Goal: Browse casually

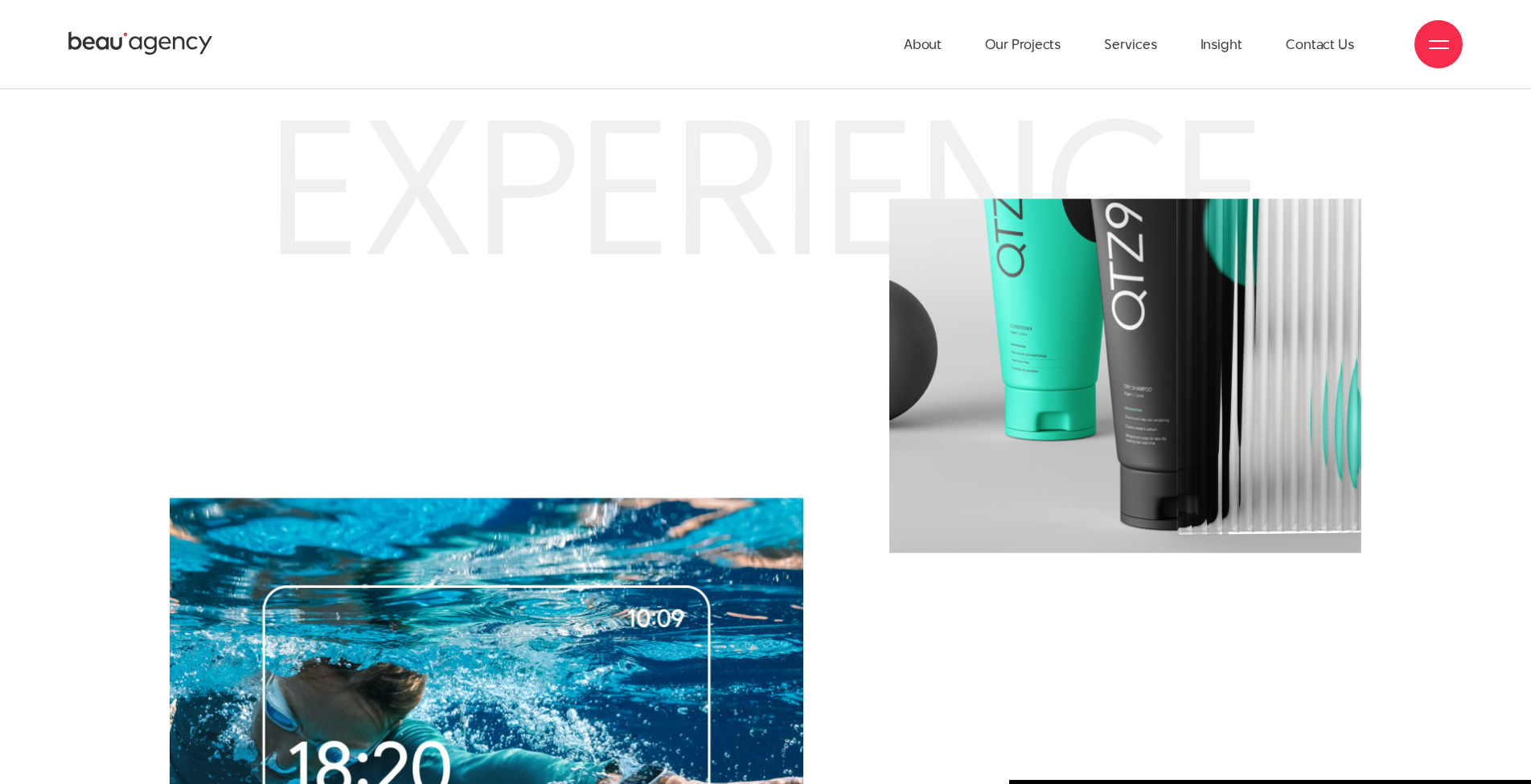
scroll to position [6887, 0]
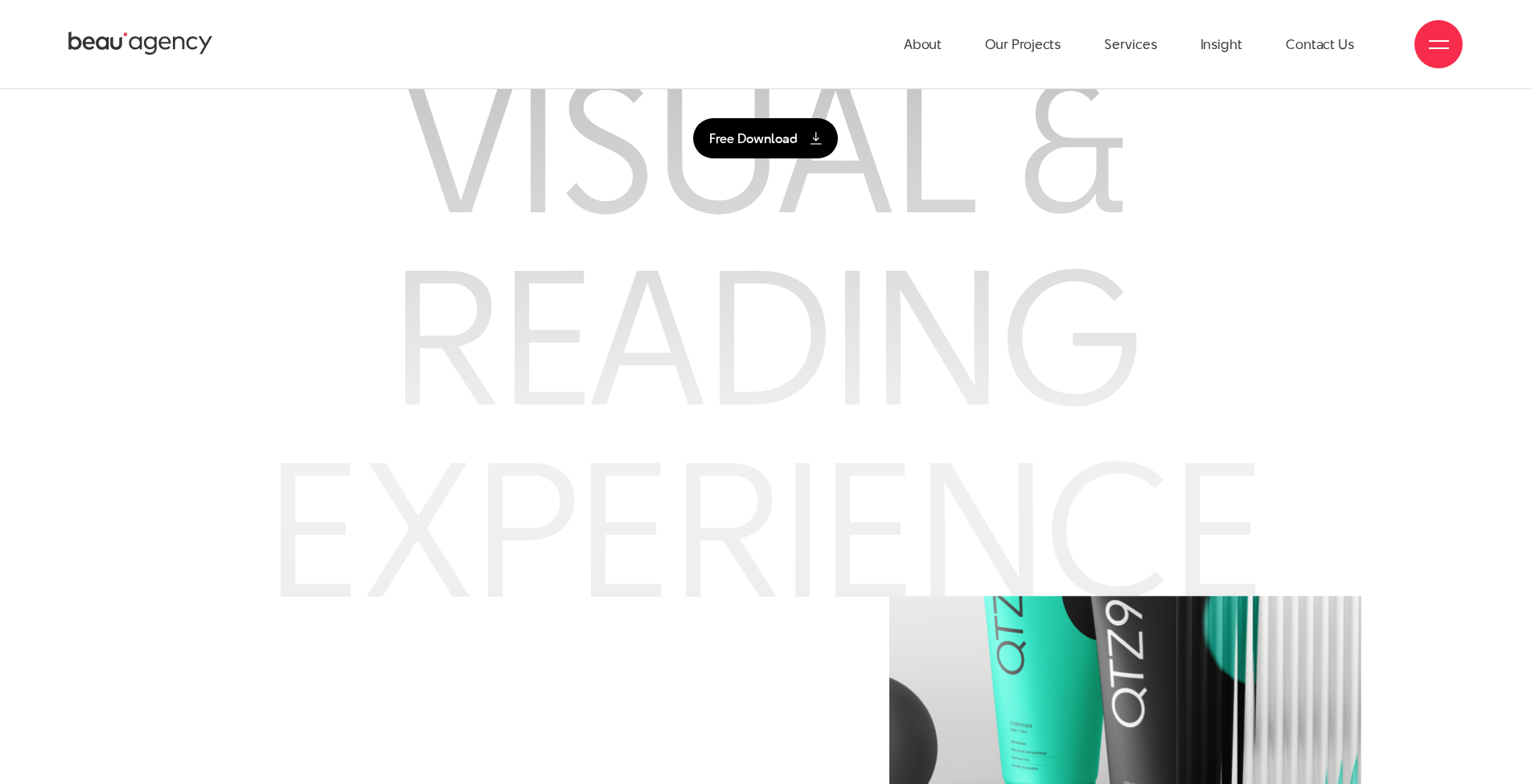
click at [752, 130] on link "Free Download" at bounding box center [766, 138] width 145 height 40
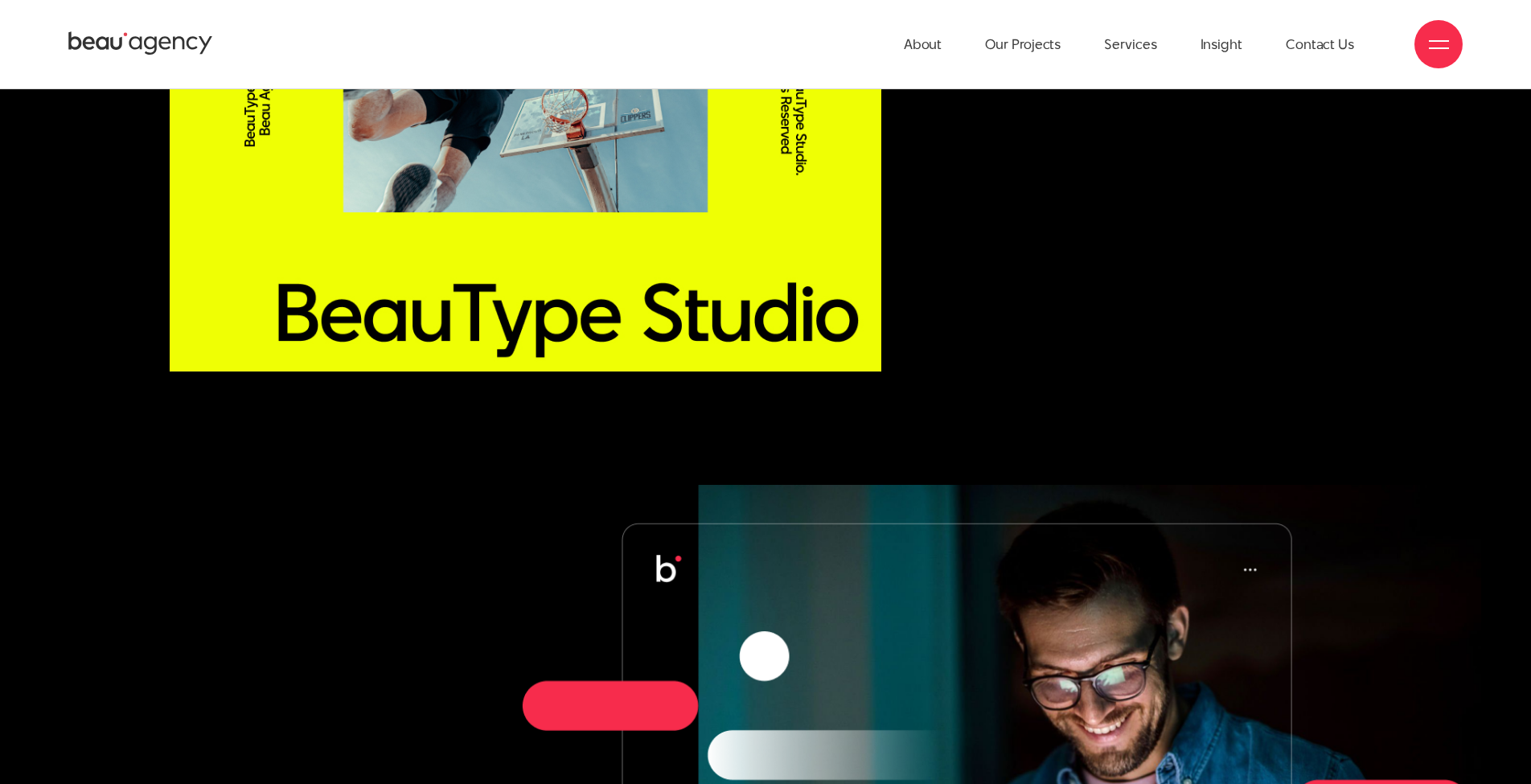
scroll to position [19233, 0]
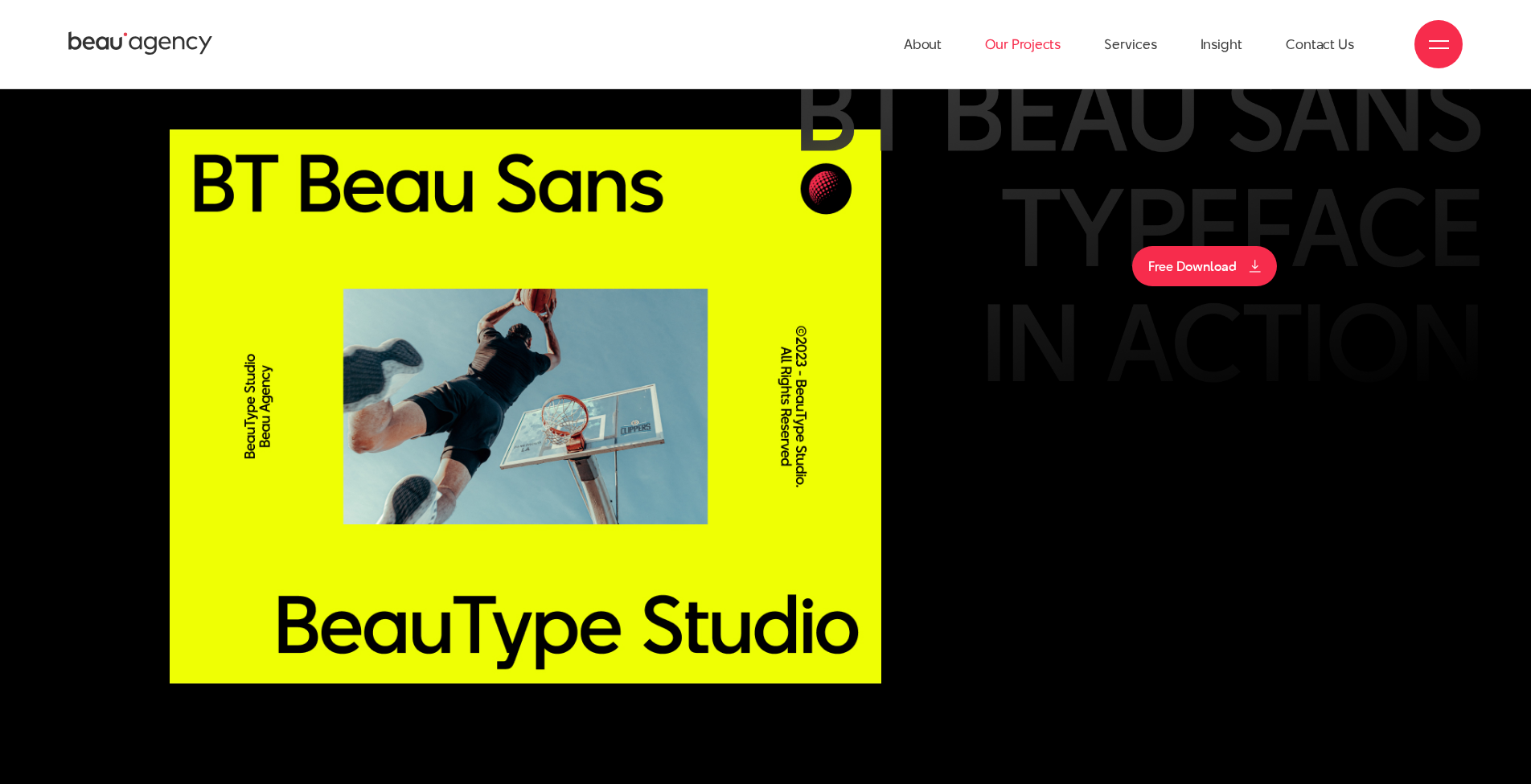
click at [1039, 51] on link "Our Projects" at bounding box center [1023, 44] width 76 height 89
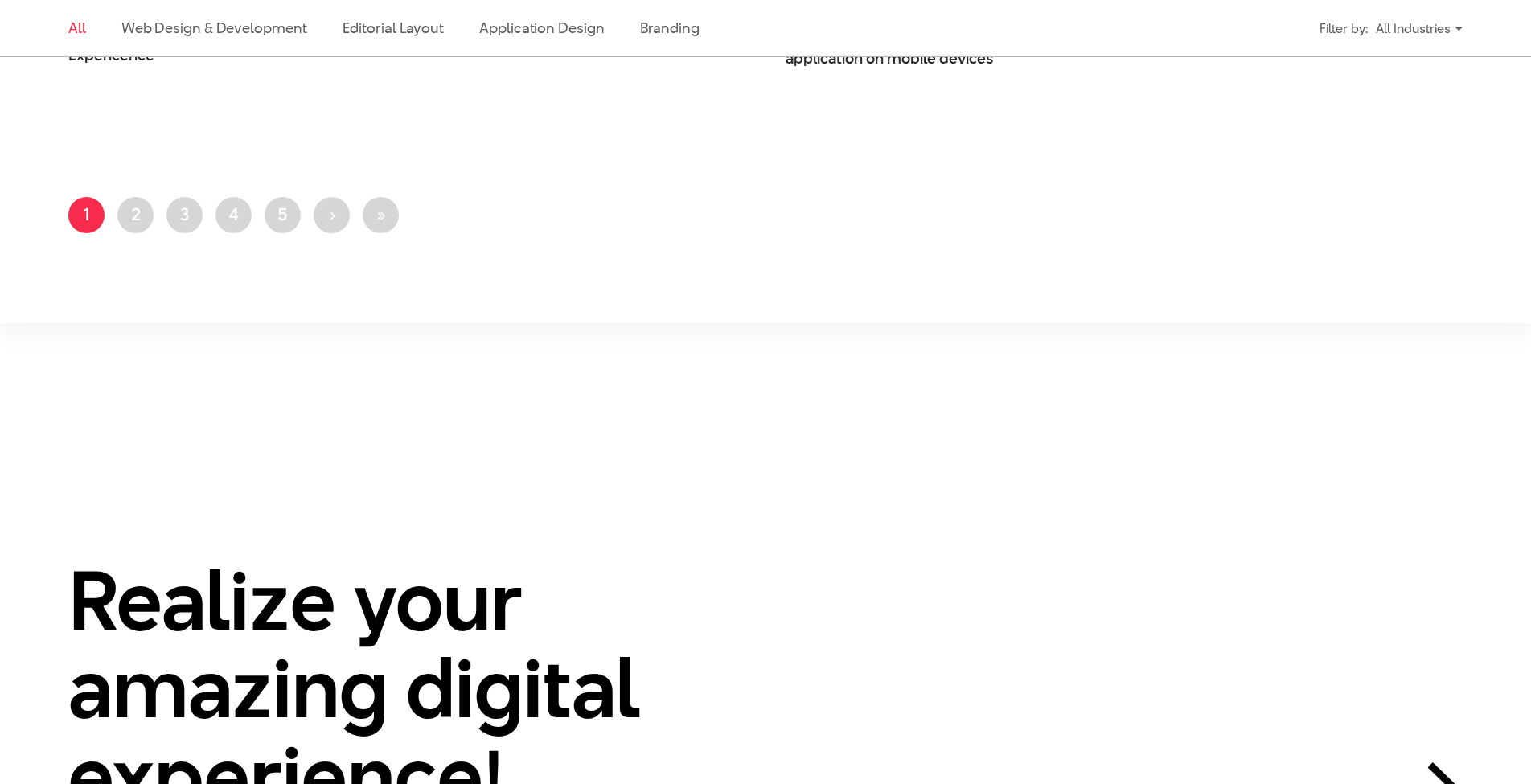
scroll to position [3914, 0]
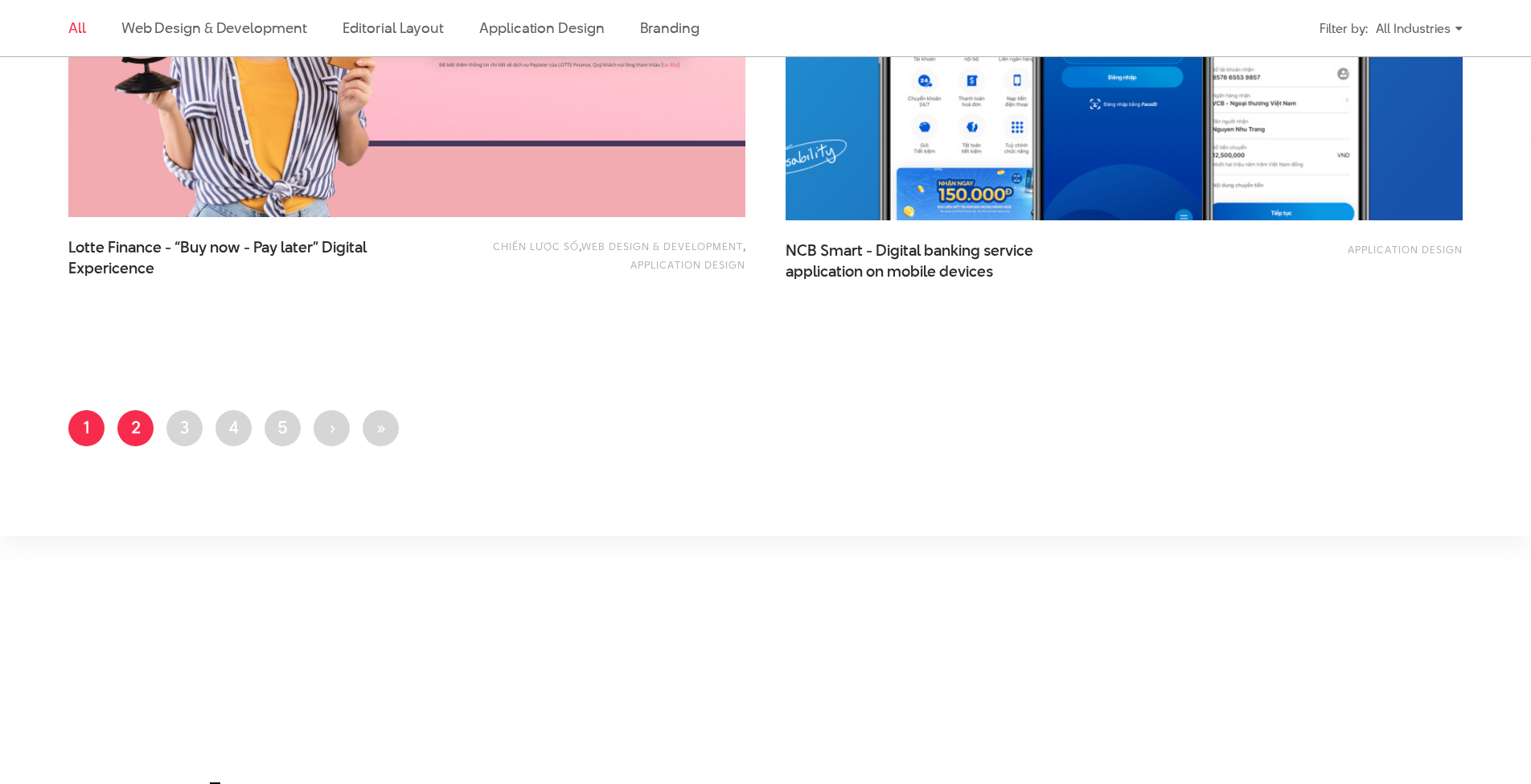
click at [136, 431] on link "Page 2" at bounding box center [135, 427] width 36 height 36
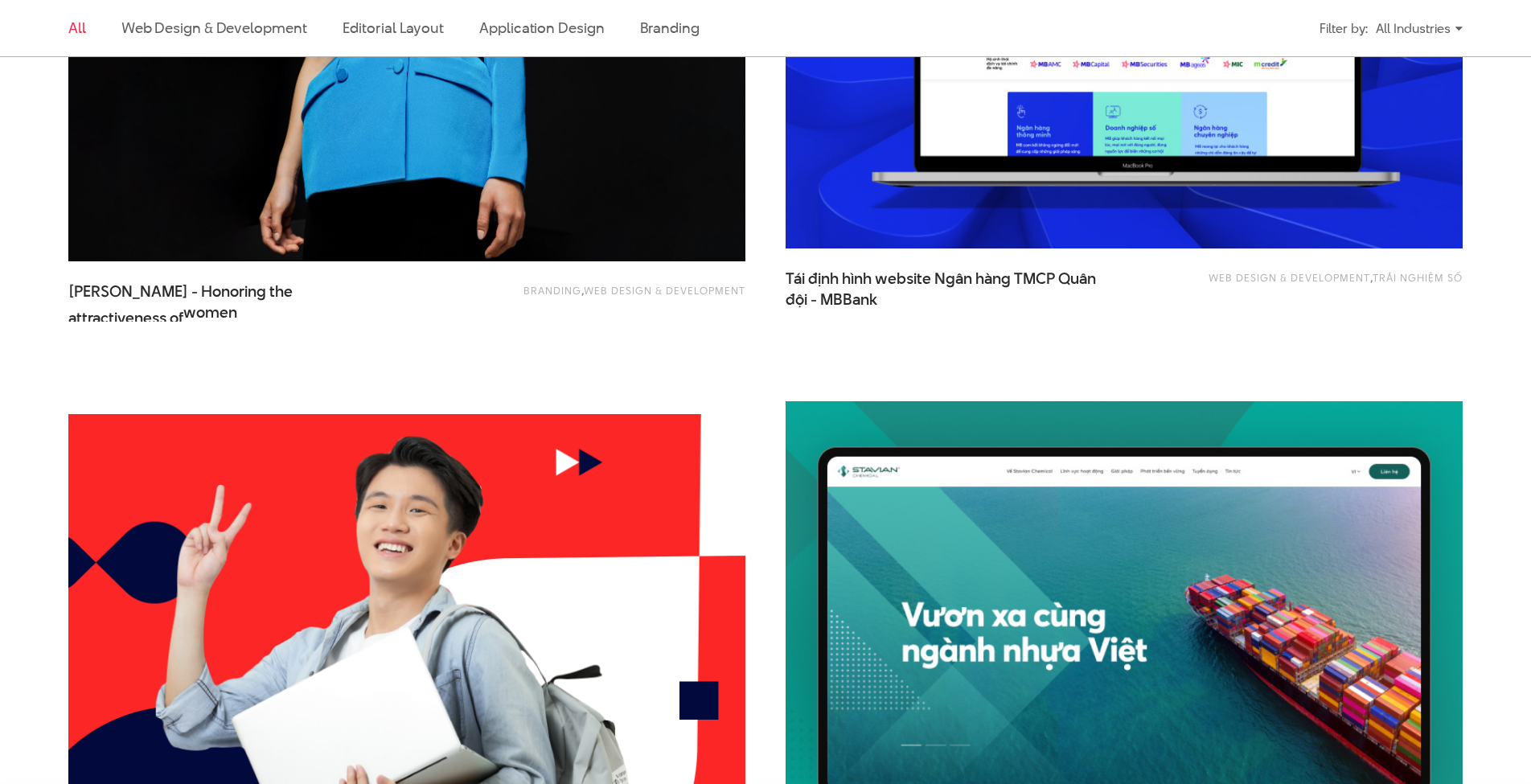
scroll to position [3829, 0]
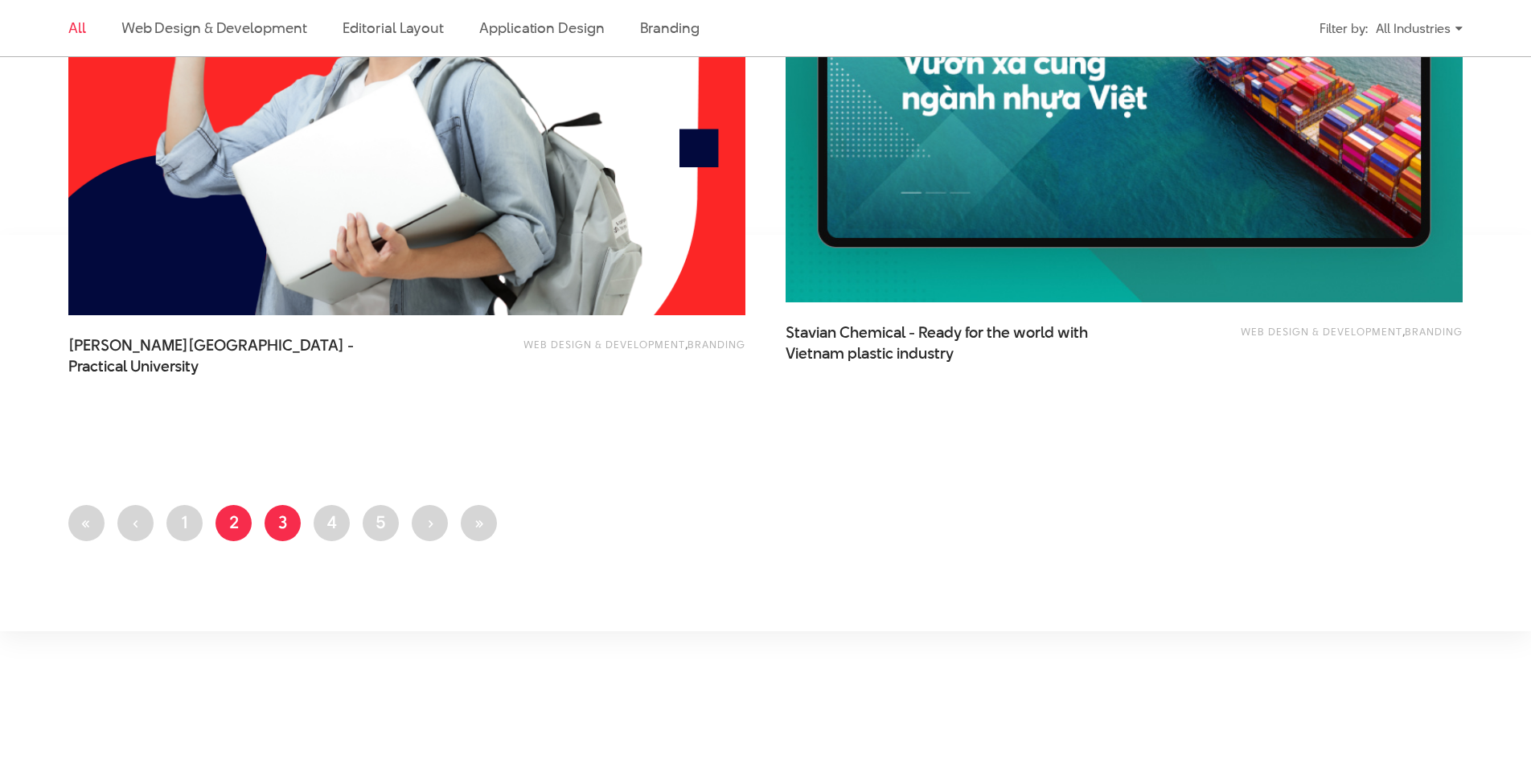
click at [283, 524] on link "Page 3" at bounding box center [282, 523] width 36 height 36
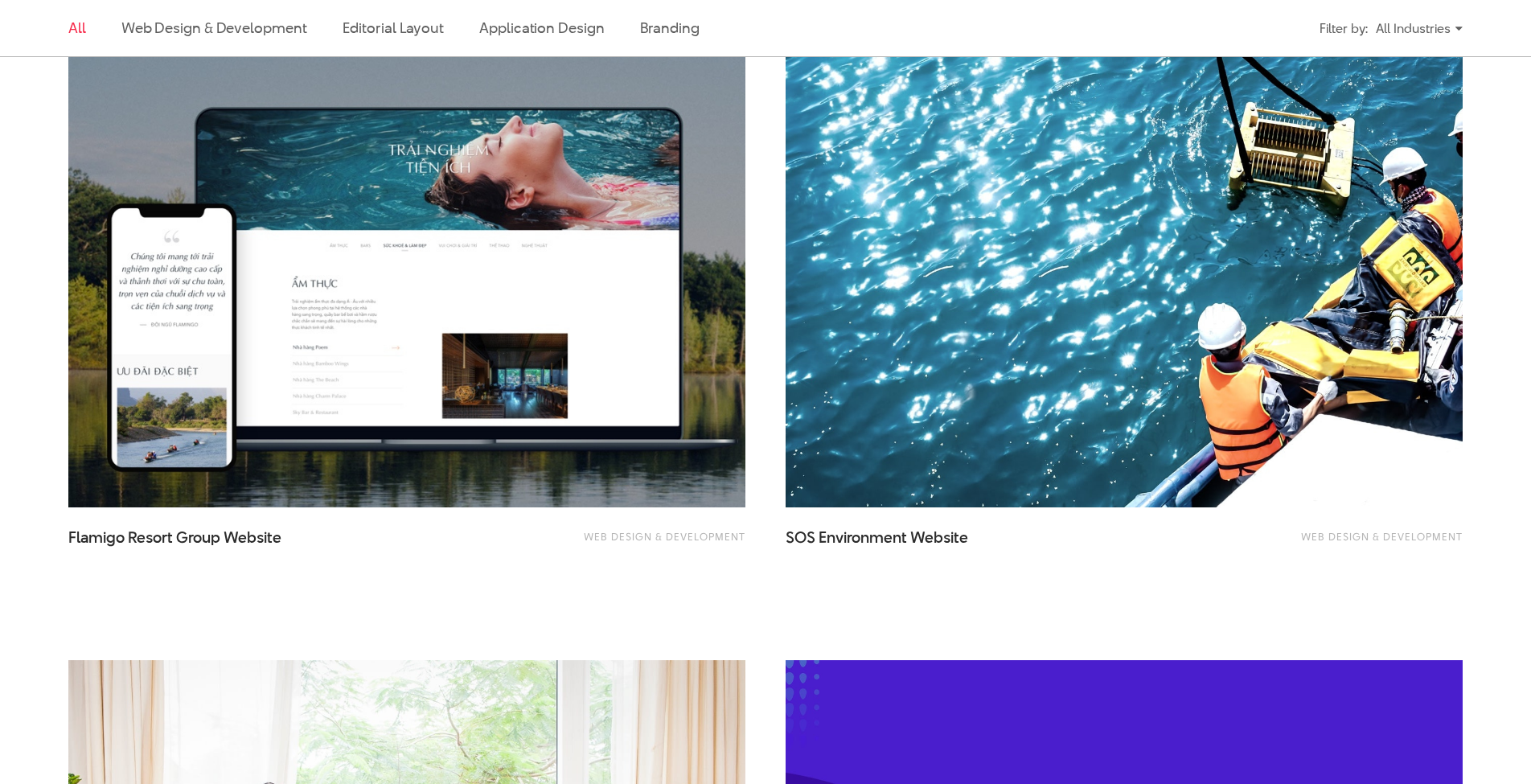
scroll to position [3339, 0]
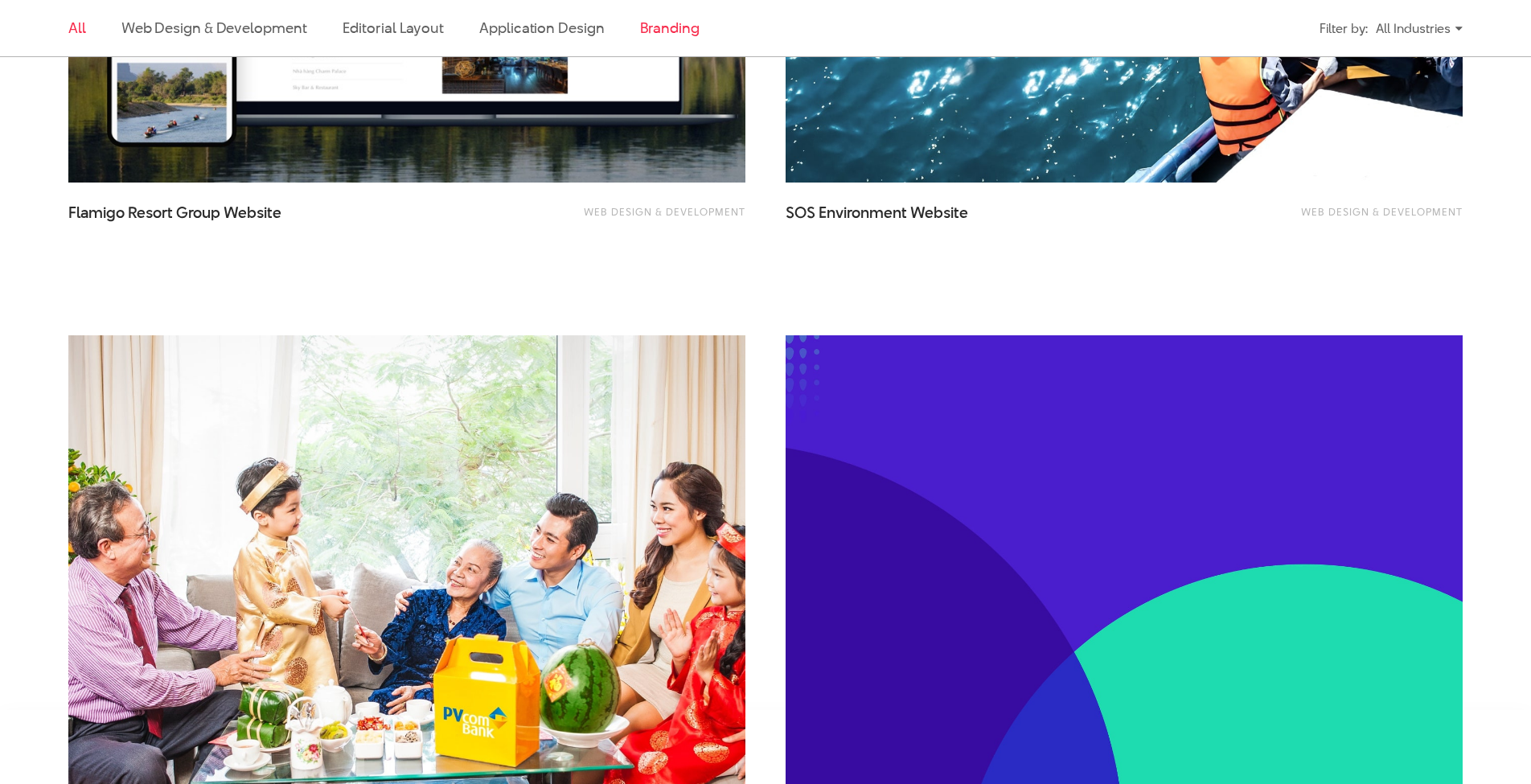
click at [642, 26] on link "Branding" at bounding box center [669, 28] width 60 height 20
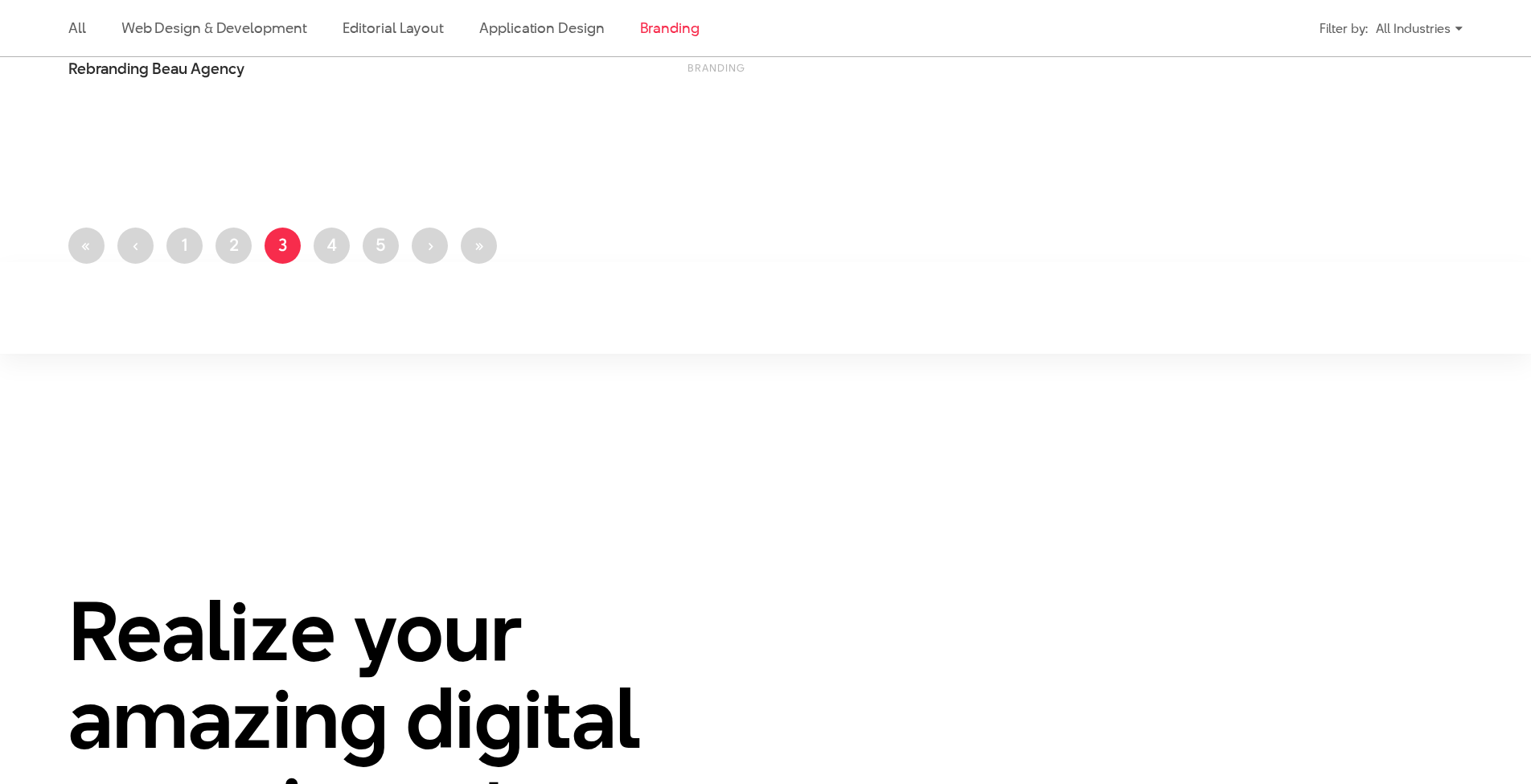
scroll to position [705, 0]
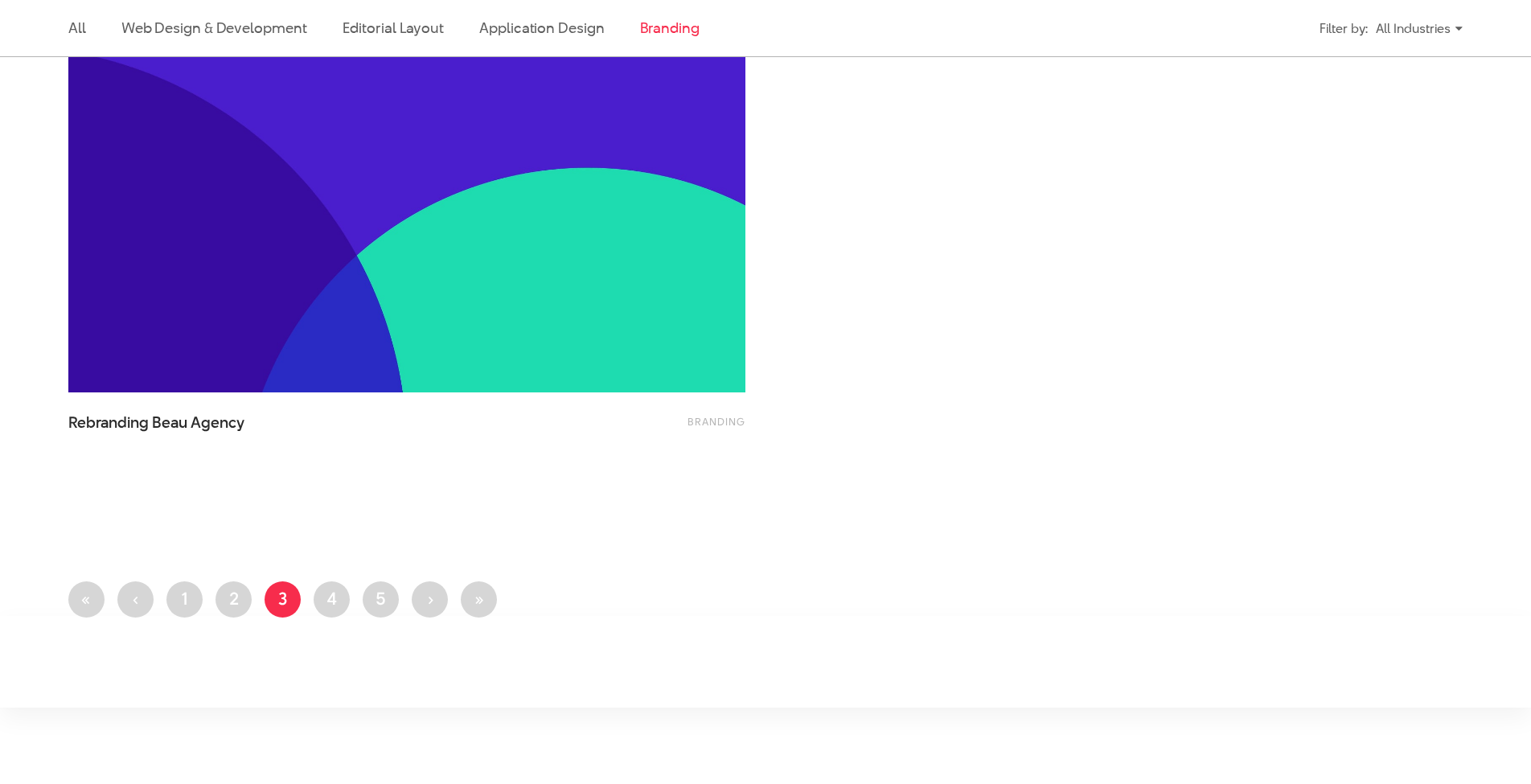
click at [658, 37] on link "Branding" at bounding box center [669, 28] width 60 height 20
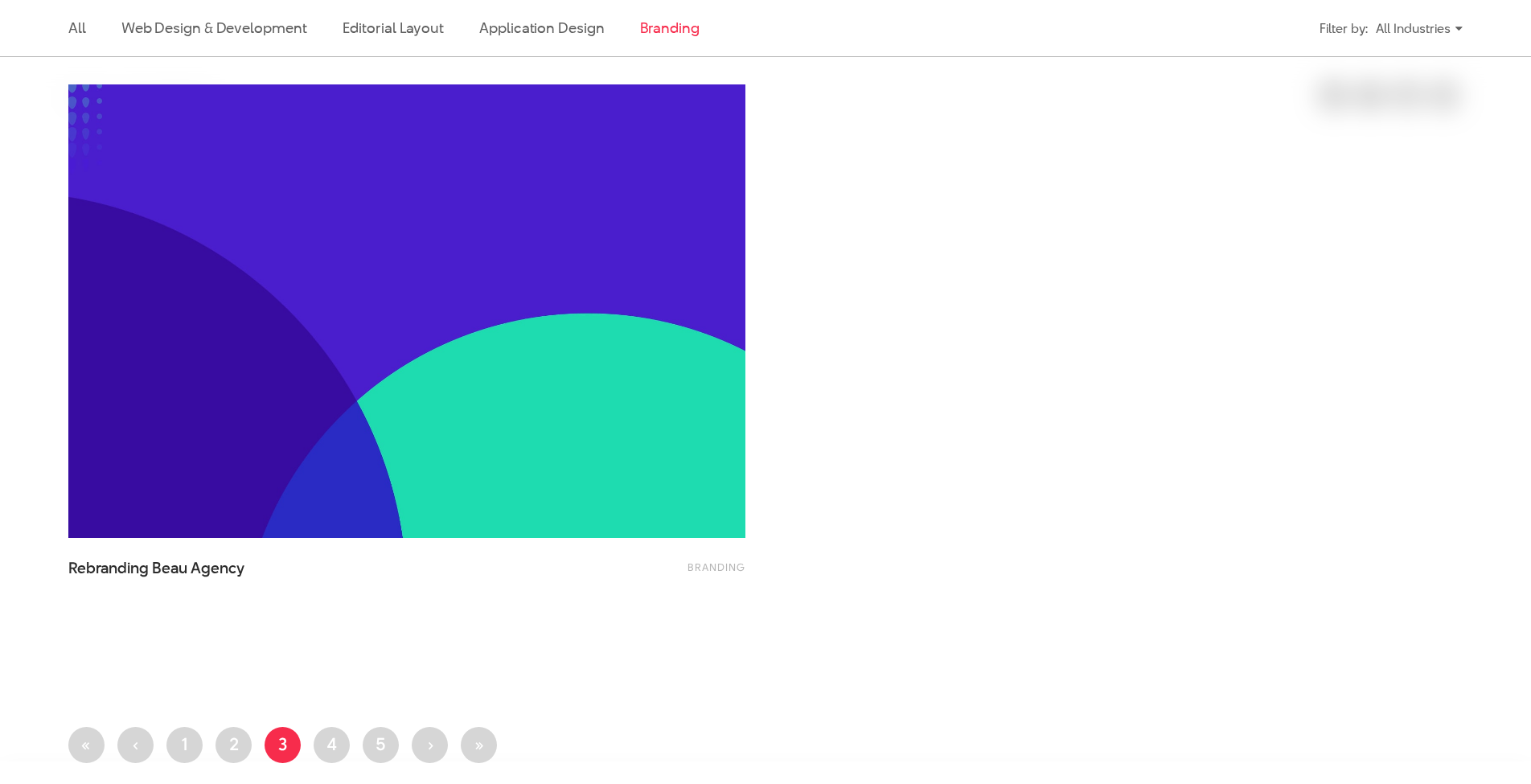
scroll to position [534, 0]
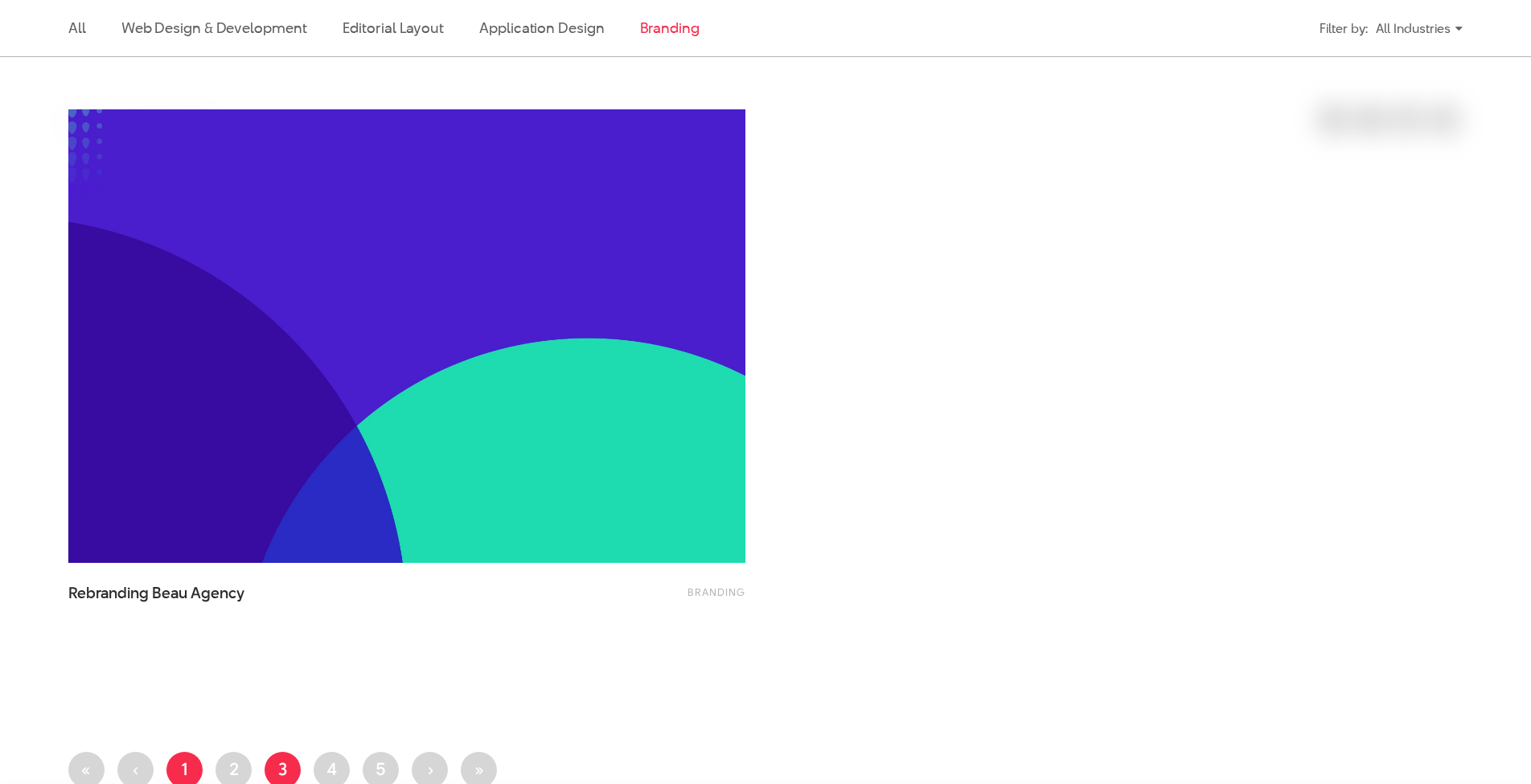
click at [173, 760] on link "Page 1" at bounding box center [184, 770] width 36 height 36
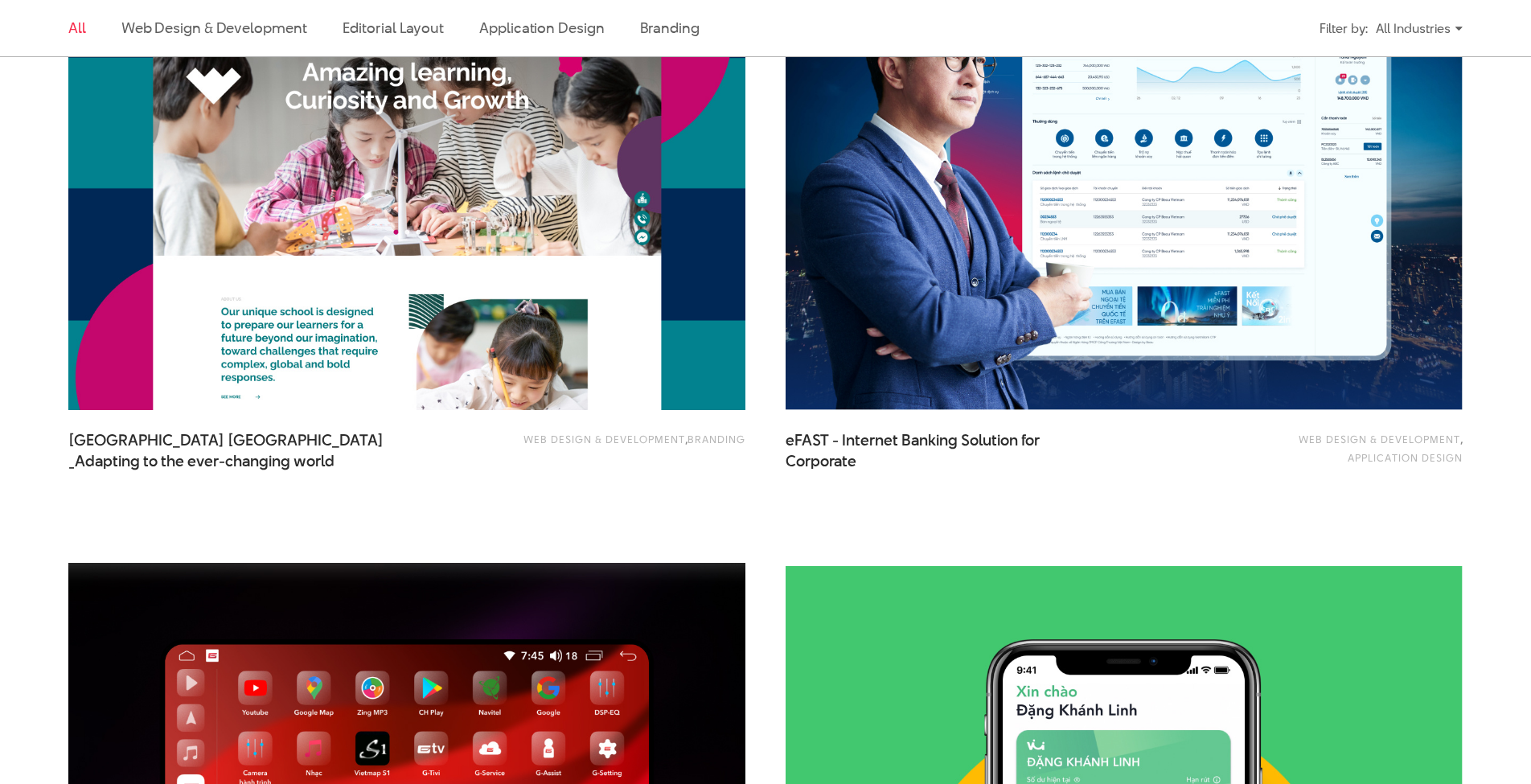
scroll to position [2460, 0]
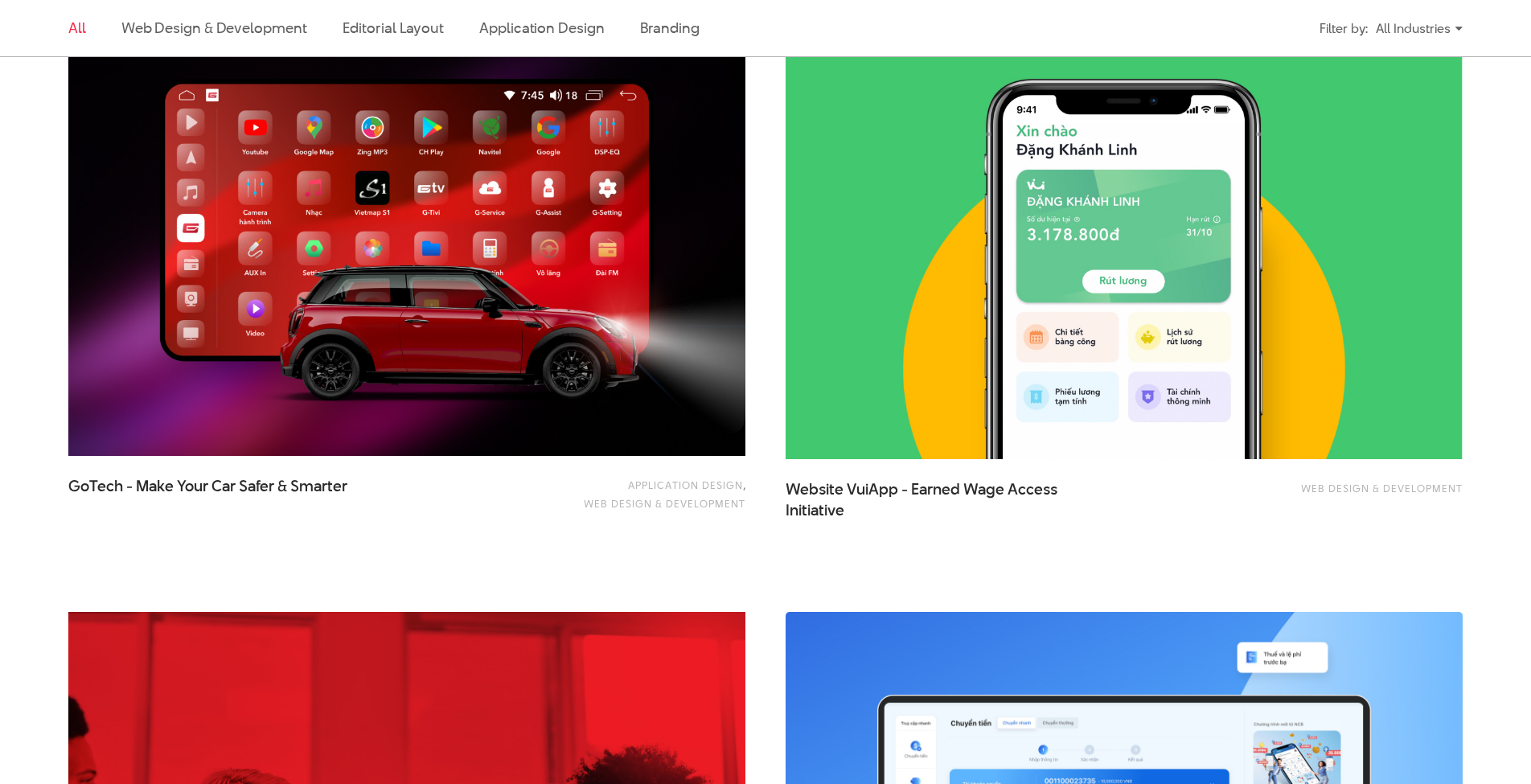
click at [1421, 33] on div "All Industries" at bounding box center [1418, 28] width 87 height 28
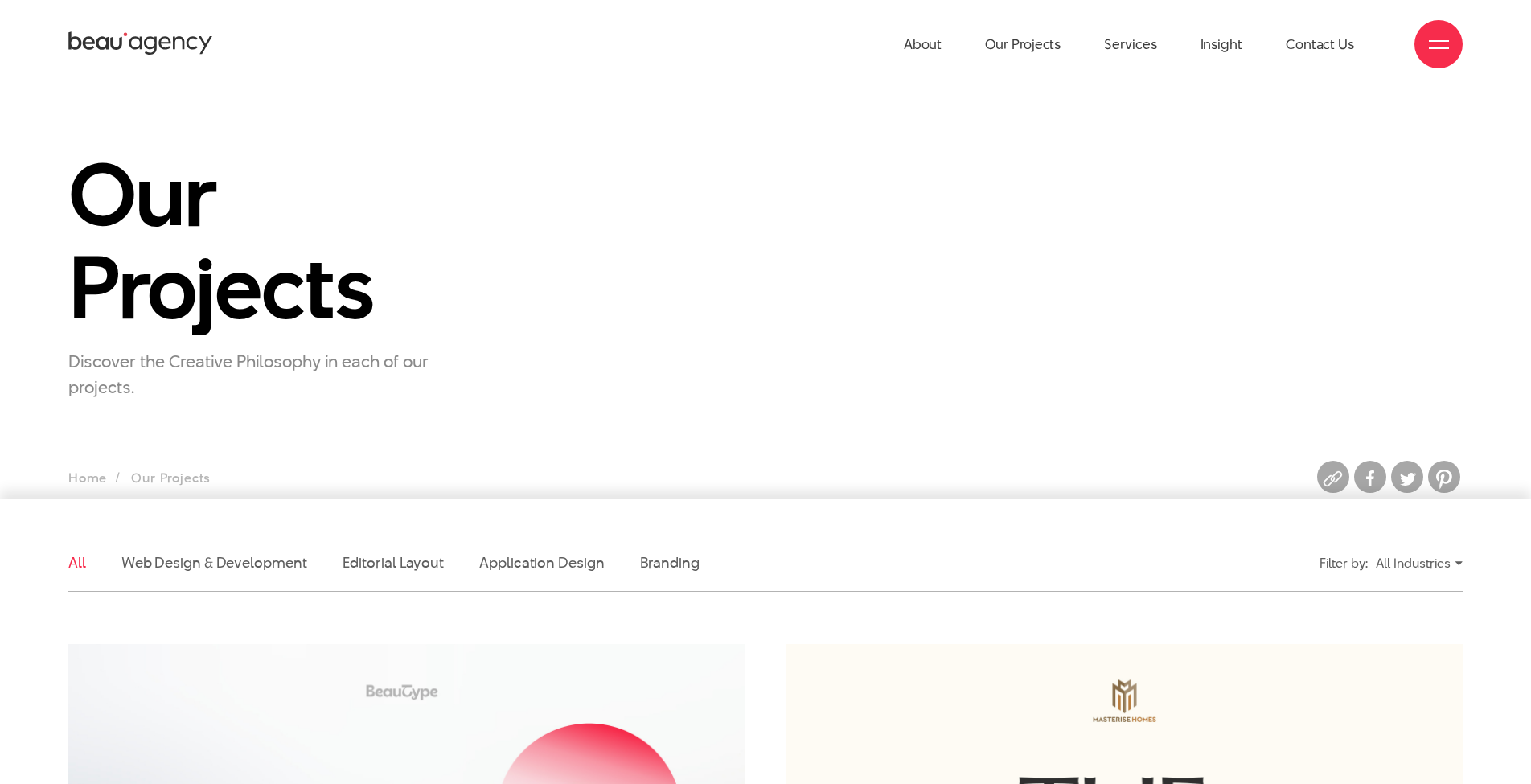
scroll to position [806, 0]
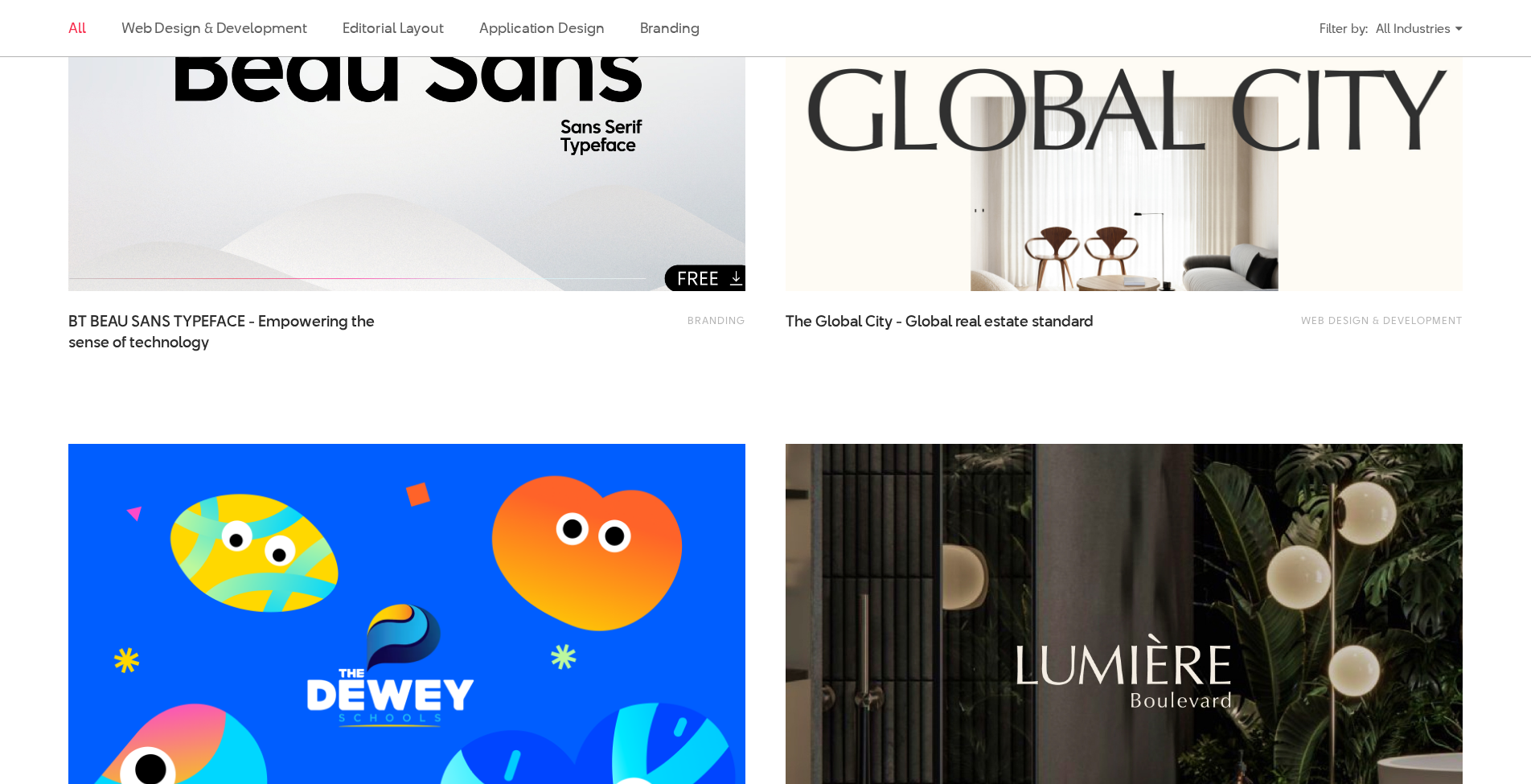
click at [691, 270] on img at bounding box center [406, 65] width 744 height 499
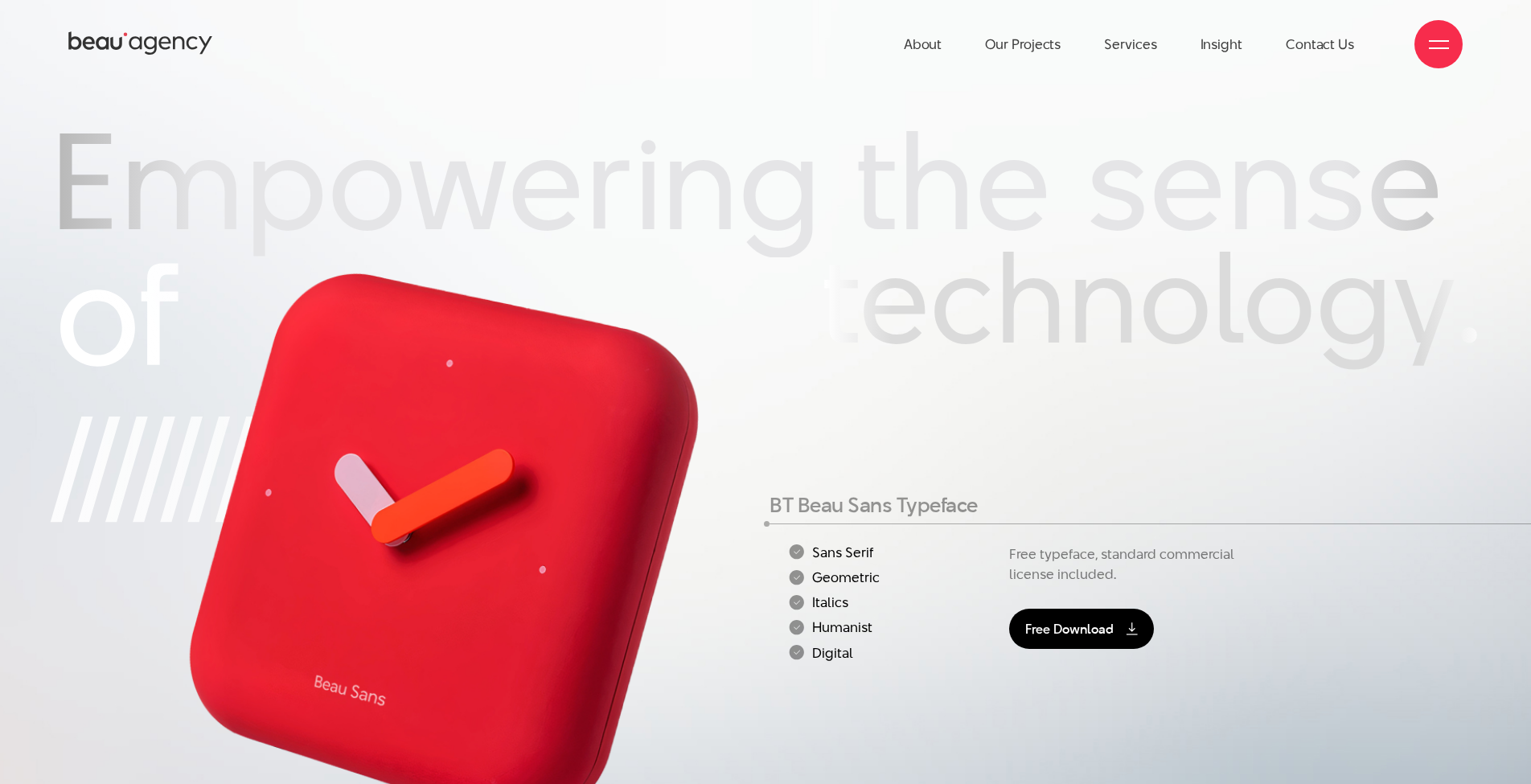
click at [1064, 620] on link "Free Download" at bounding box center [1082, 629] width 145 height 40
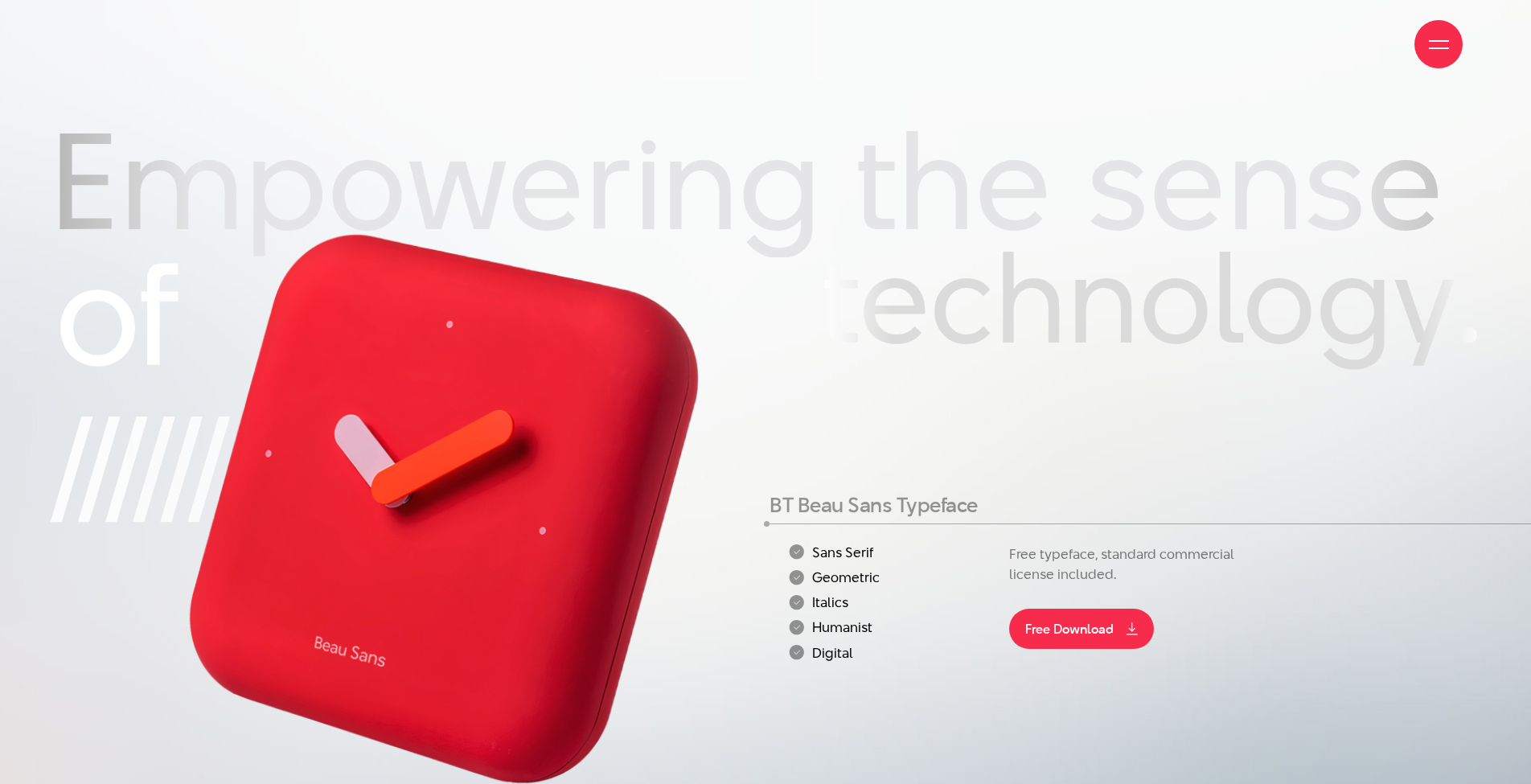
scroll to position [139, 0]
